Goal: Information Seeking & Learning: Learn about a topic

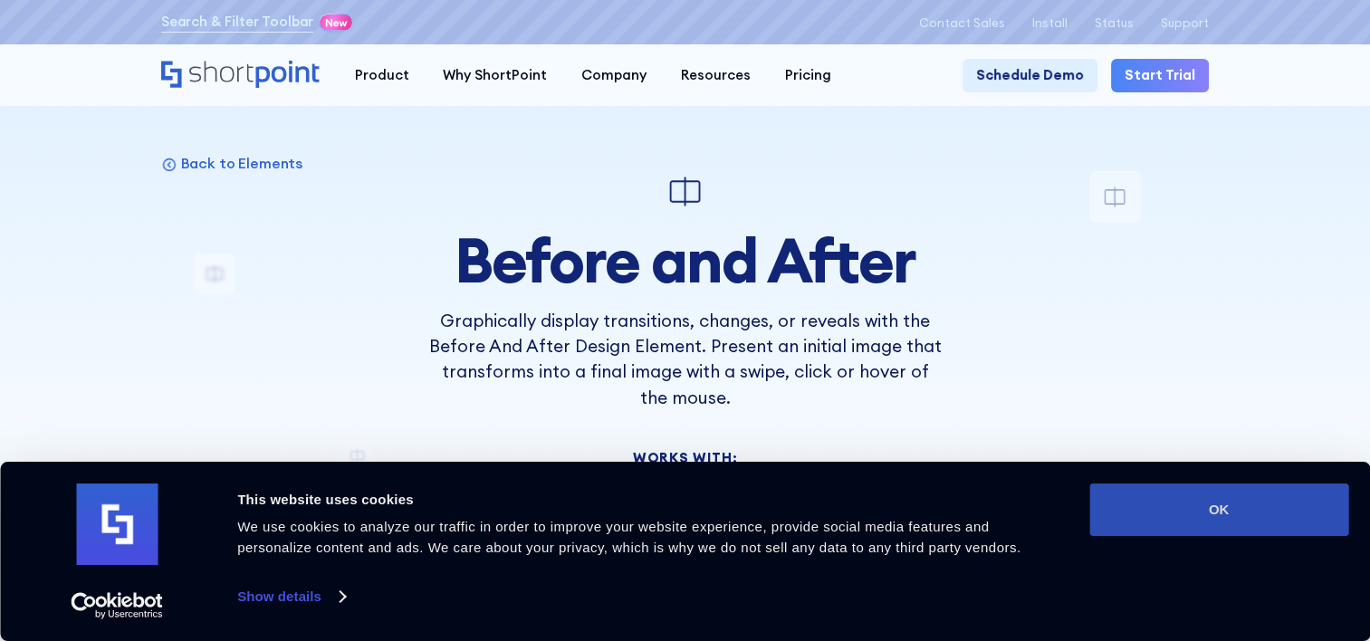
click at [1150, 492] on button "OK" at bounding box center [1219, 510] width 259 height 53
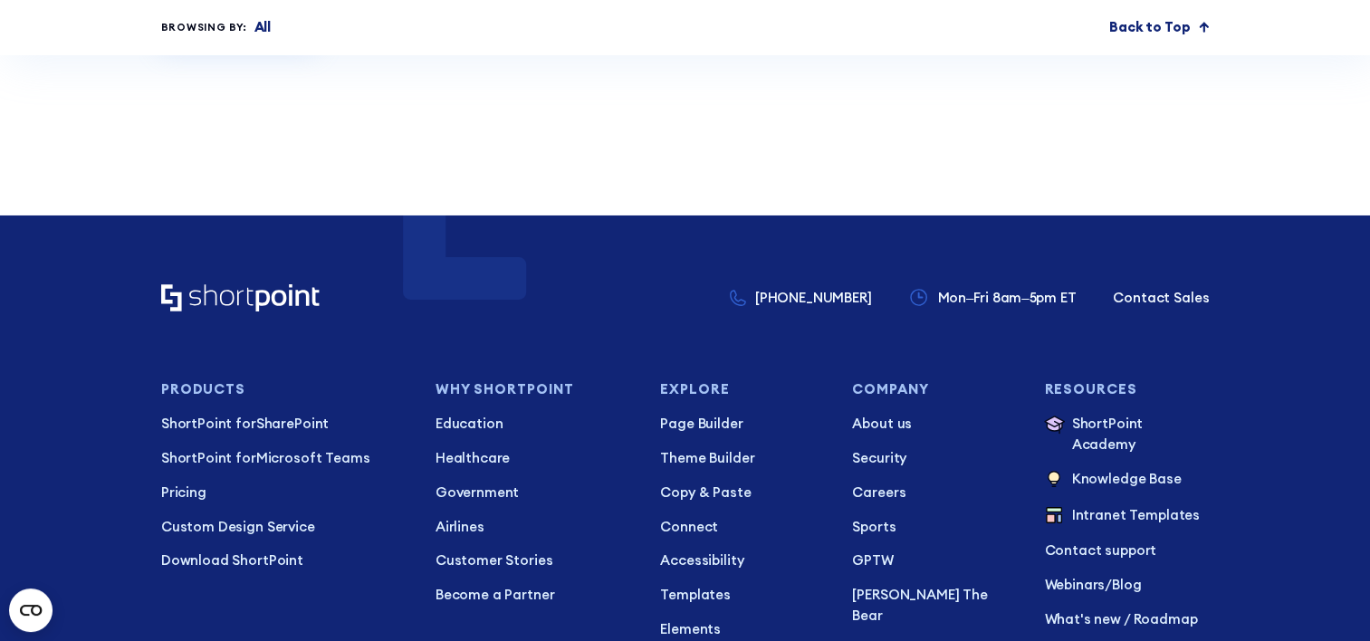
scroll to position [6384, 0]
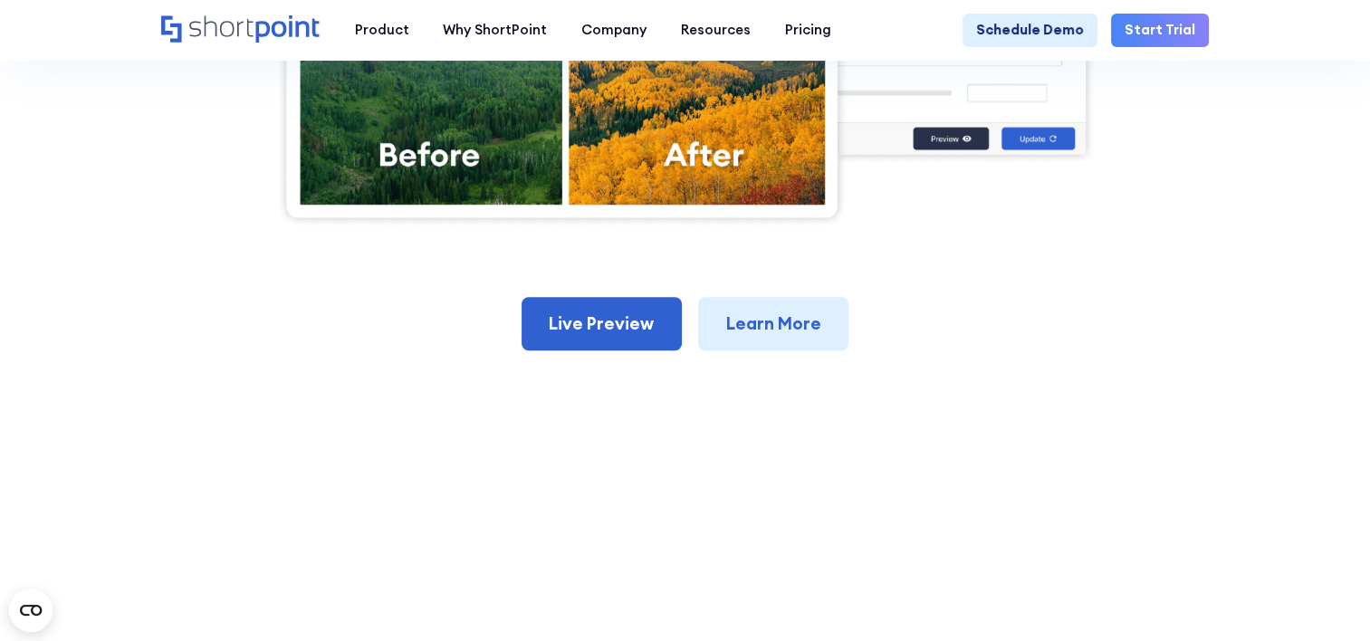
scroll to position [906, 0]
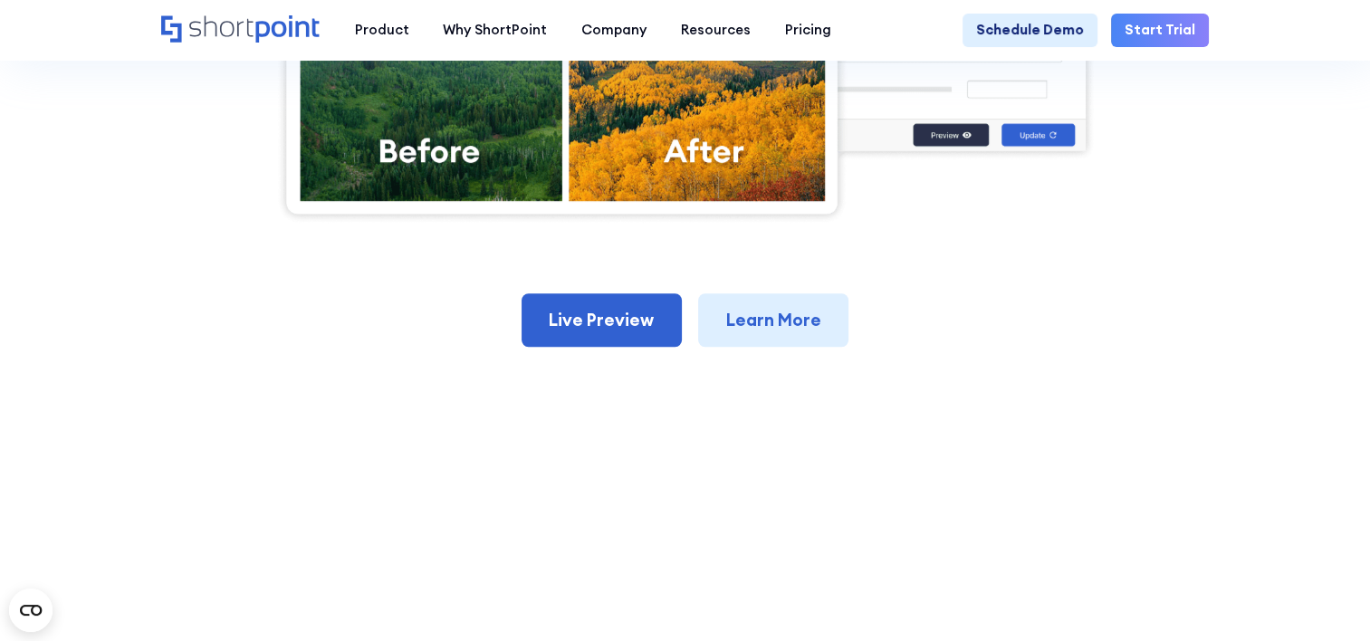
click at [782, 331] on link "Learn More" at bounding box center [773, 319] width 150 height 53
